Goal: Feedback & Contribution: Leave review/rating

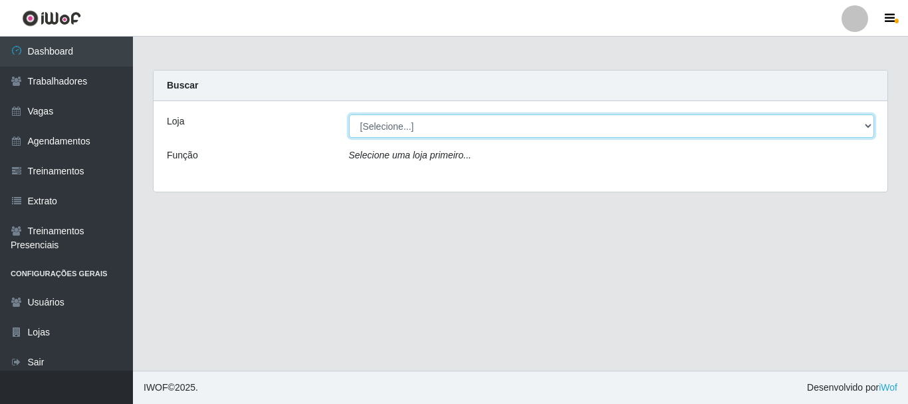
click at [427, 126] on select "[Selecione...] O Cestão - [GEOGRAPHIC_DATA]" at bounding box center [612, 125] width 526 height 23
select select "238"
click at [349, 114] on select "[Selecione...] O Cestão - [GEOGRAPHIC_DATA]" at bounding box center [612, 125] width 526 height 23
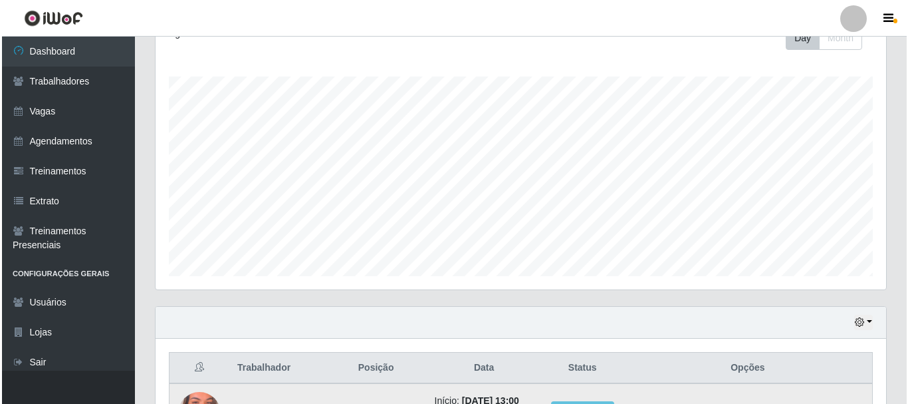
scroll to position [326, 0]
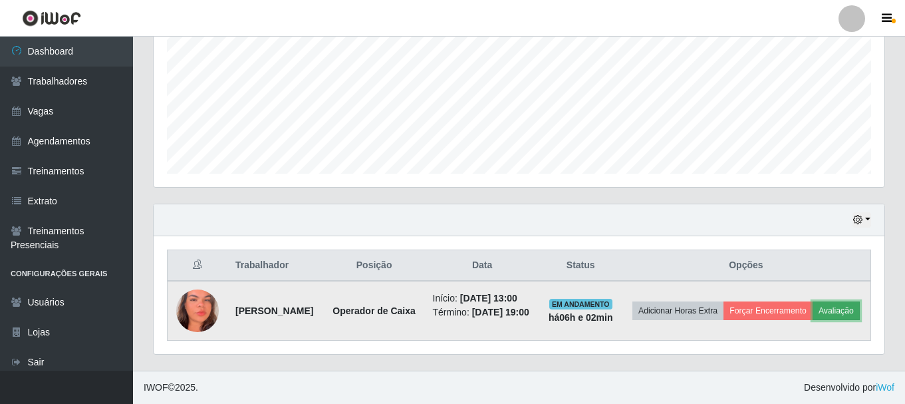
click at [812, 308] on button "Avaliação" at bounding box center [835, 310] width 47 height 19
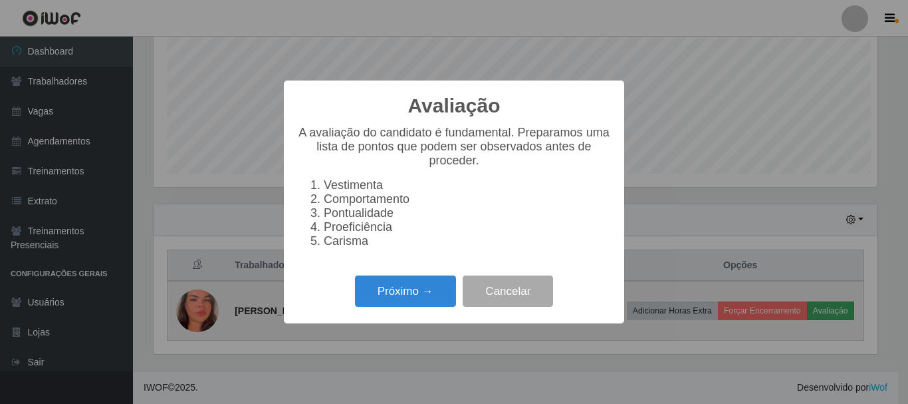
scroll to position [276, 724]
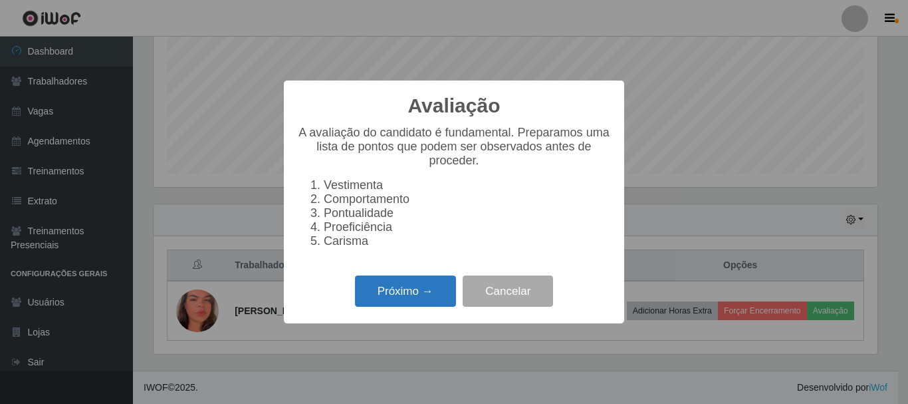
click at [390, 307] on button "Próximo →" at bounding box center [405, 290] width 101 height 31
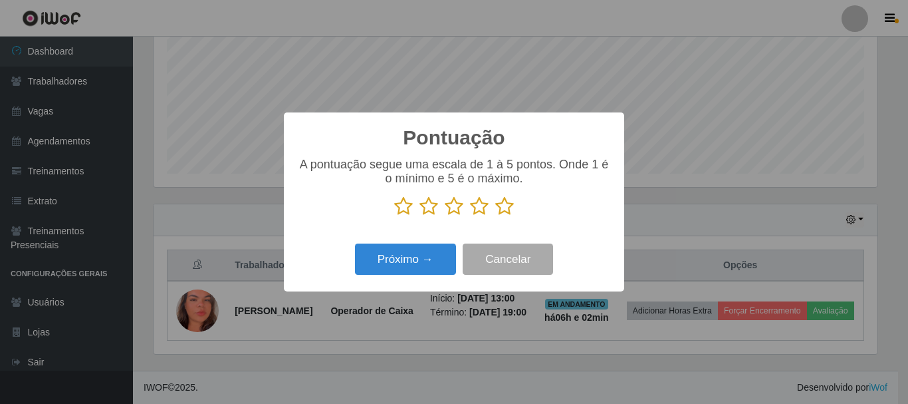
scroll to position [664614, 664166]
click at [505, 205] on icon at bounding box center [504, 206] width 19 height 20
click at [495, 216] on input "radio" at bounding box center [495, 216] width 0 height 0
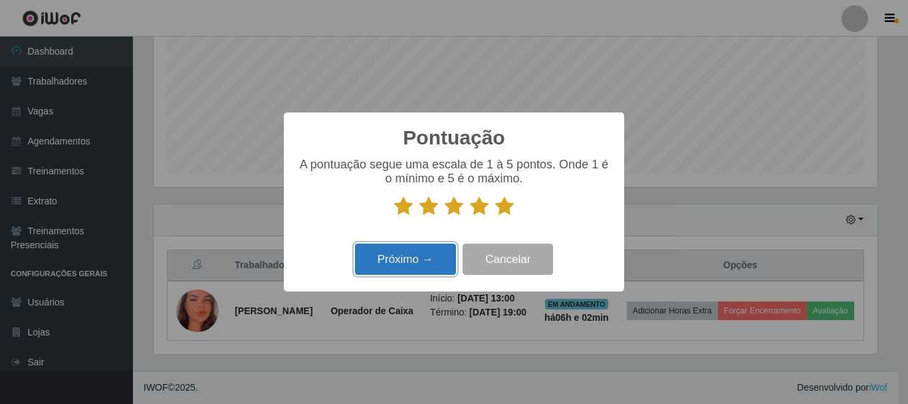
click at [426, 254] on button "Próximo →" at bounding box center [405, 258] width 101 height 31
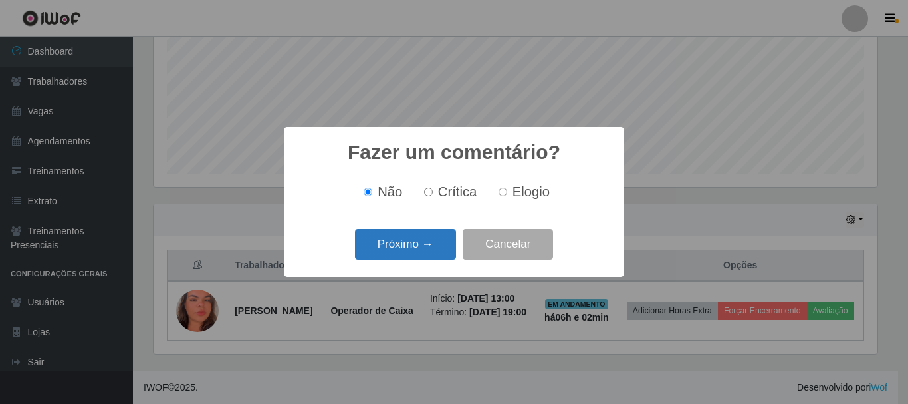
click at [427, 236] on button "Próximo →" at bounding box center [405, 244] width 101 height 31
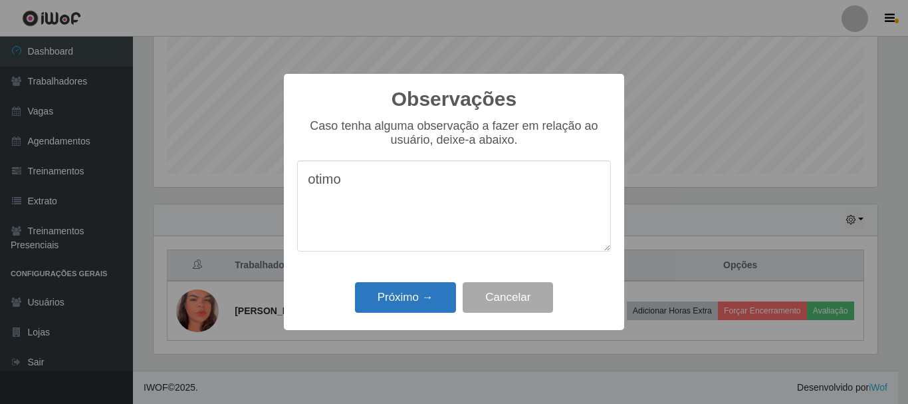
type textarea "otimo"
click at [434, 293] on button "Próximo →" at bounding box center [405, 297] width 101 height 31
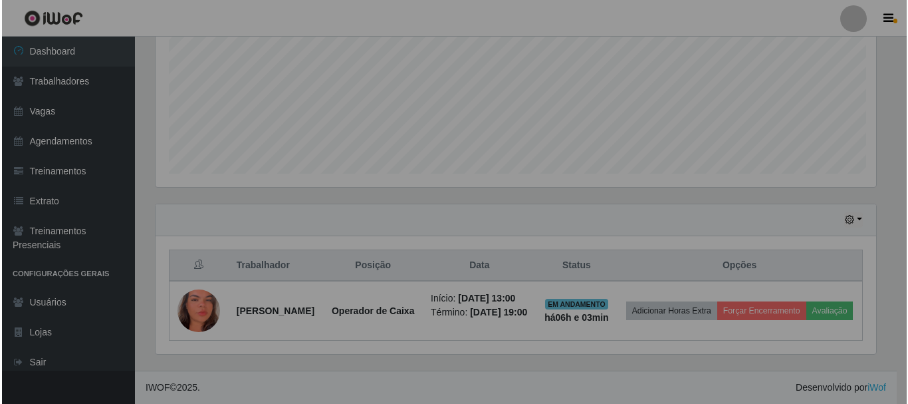
scroll to position [276, 731]
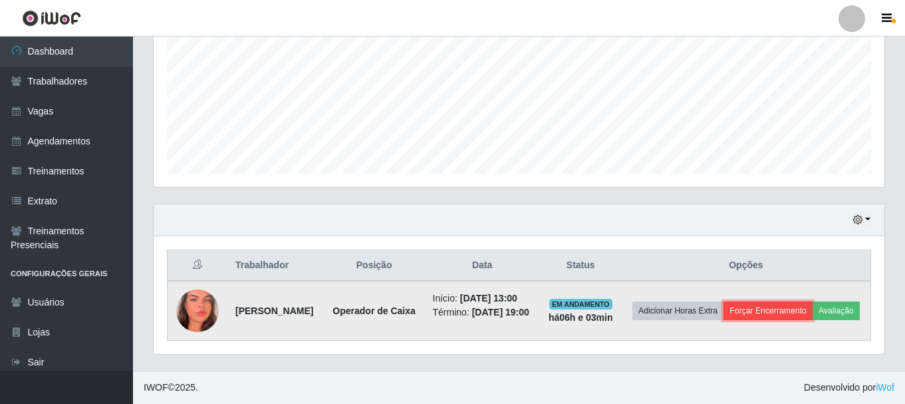
click at [812, 301] on button "Forçar Encerramento" at bounding box center [767, 310] width 89 height 19
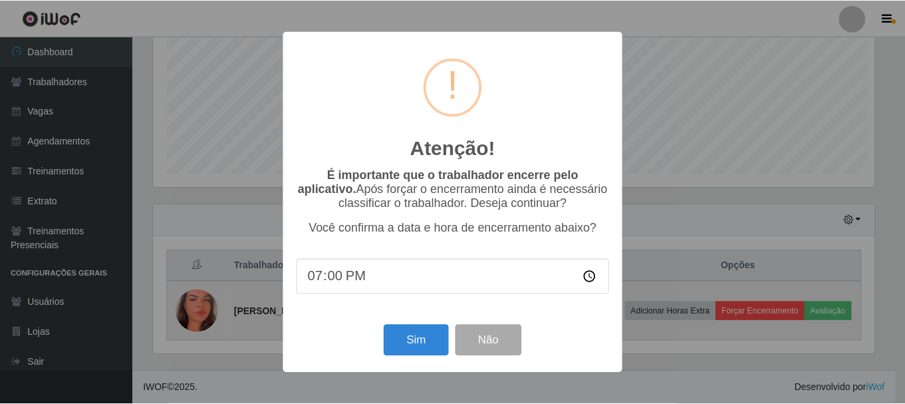
scroll to position [276, 724]
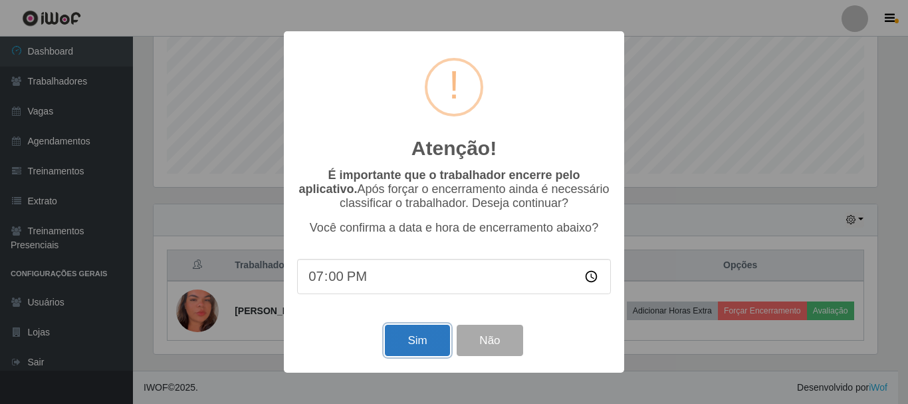
click at [420, 342] on button "Sim" at bounding box center [417, 339] width 64 height 31
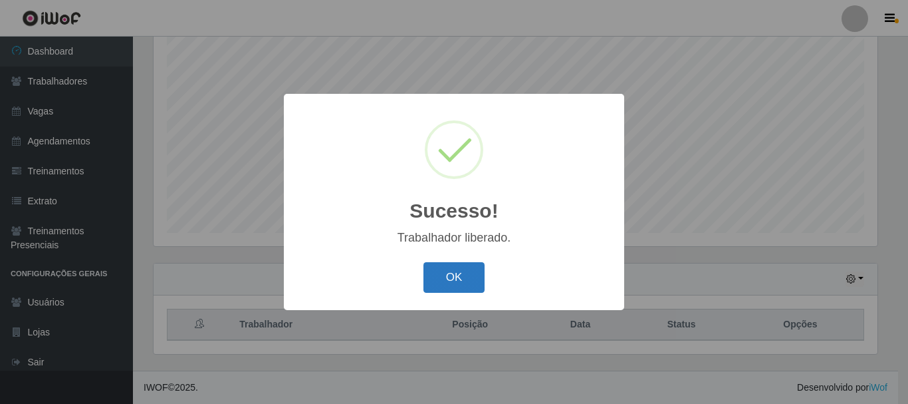
click at [442, 275] on button "OK" at bounding box center [455, 277] width 62 height 31
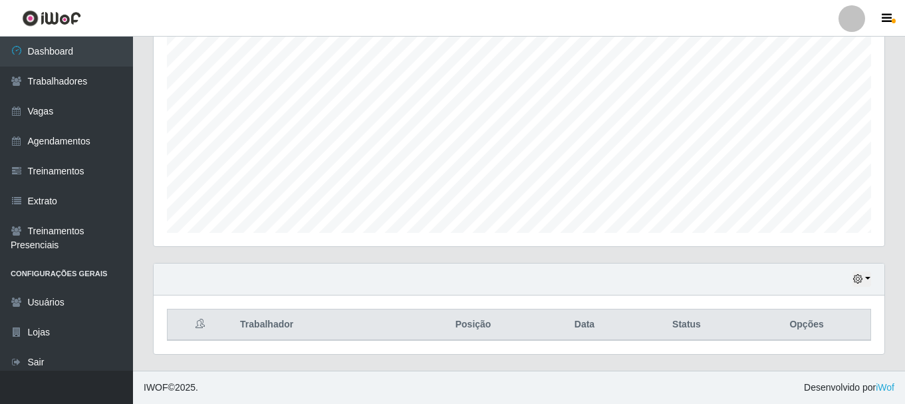
scroll to position [276, 731]
